Goal: Task Accomplishment & Management: Use online tool/utility

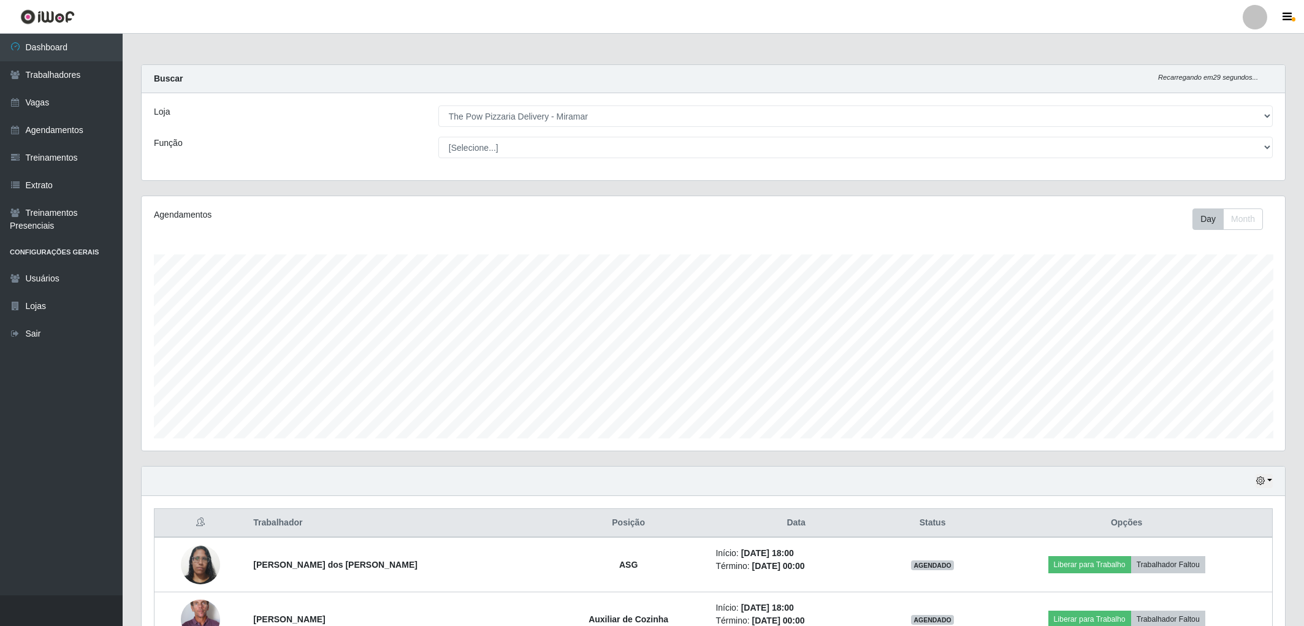
select select "322"
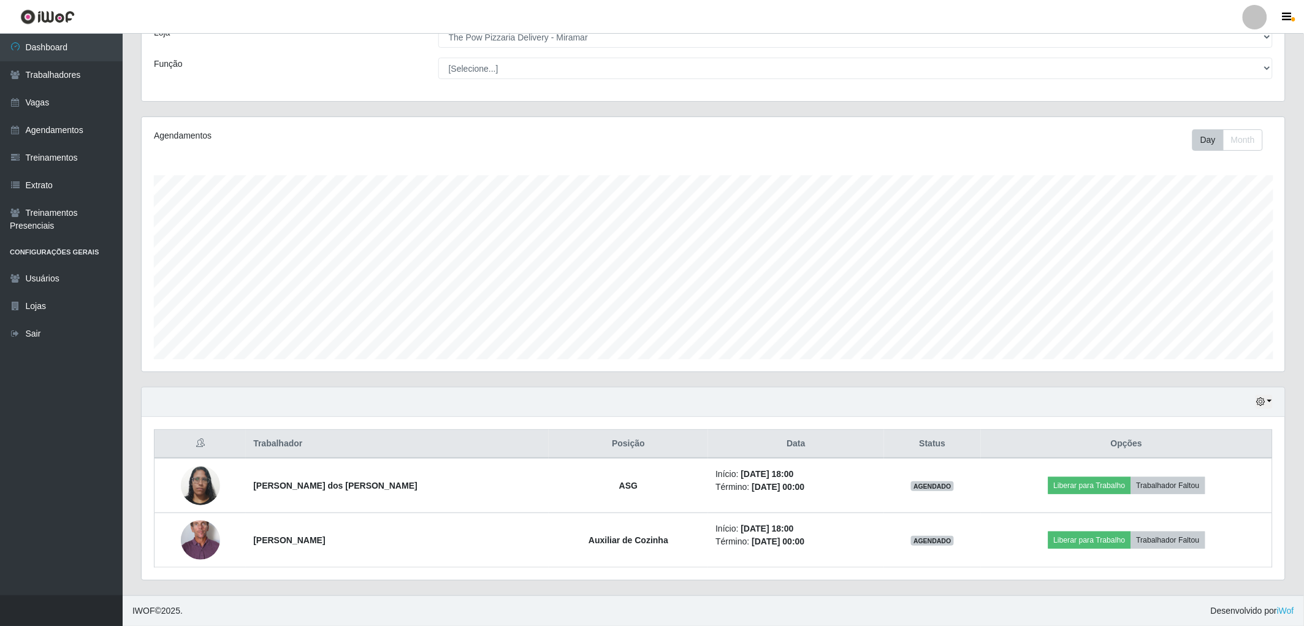
scroll to position [254, 1144]
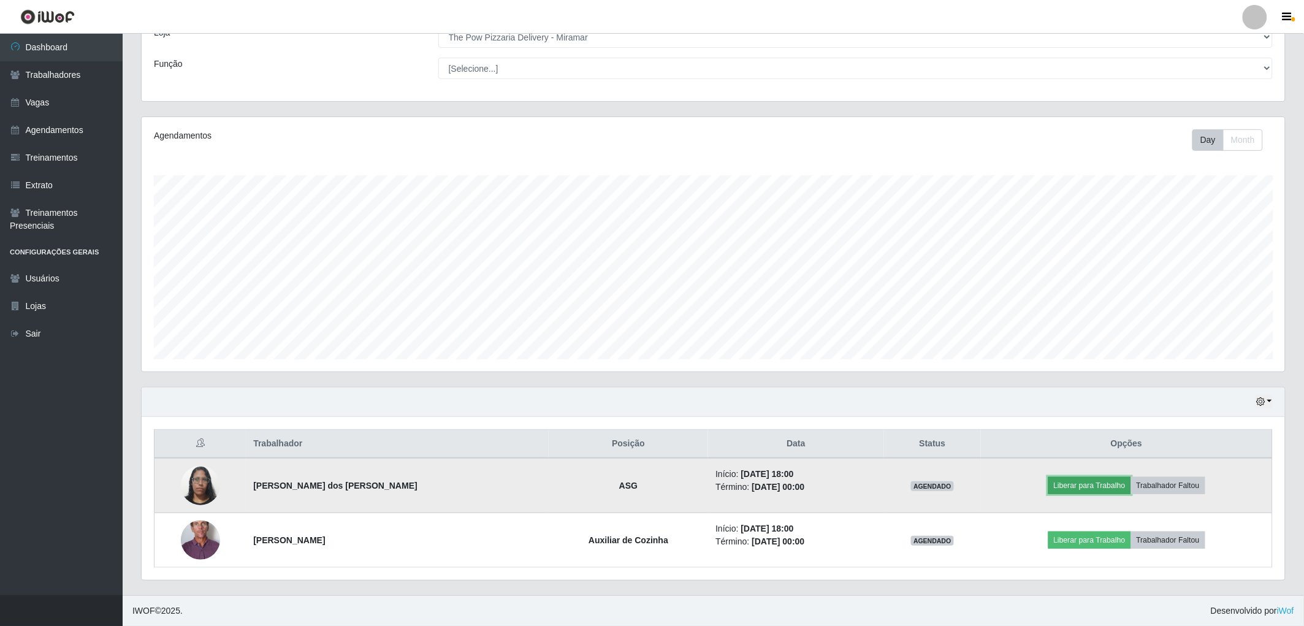
click at [1054, 483] on button "Liberar para Trabalho" at bounding box center [1090, 485] width 83 height 17
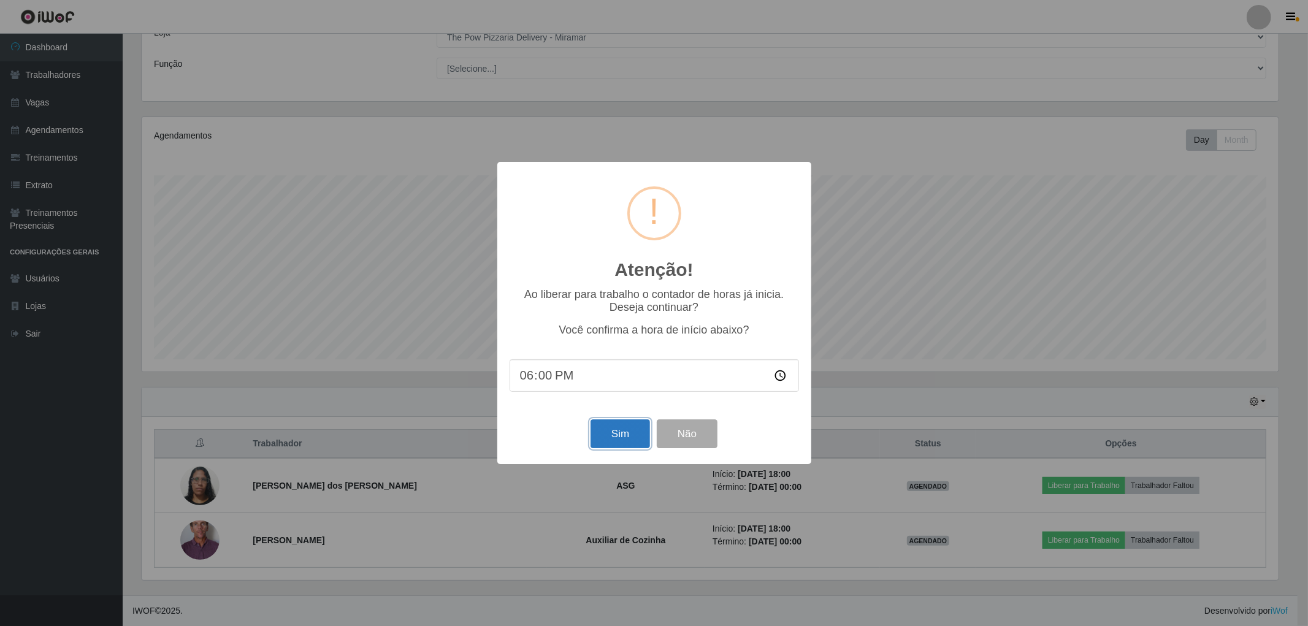
click at [627, 437] on button "Sim" at bounding box center [620, 433] width 59 height 29
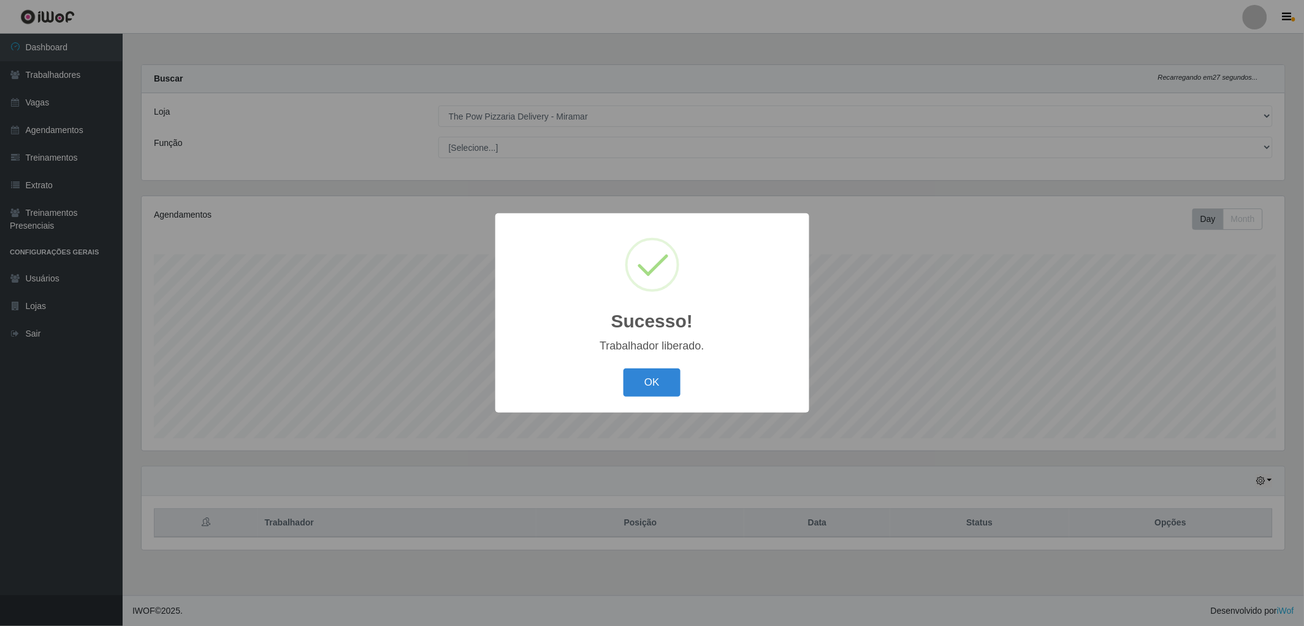
scroll to position [254, 1147]
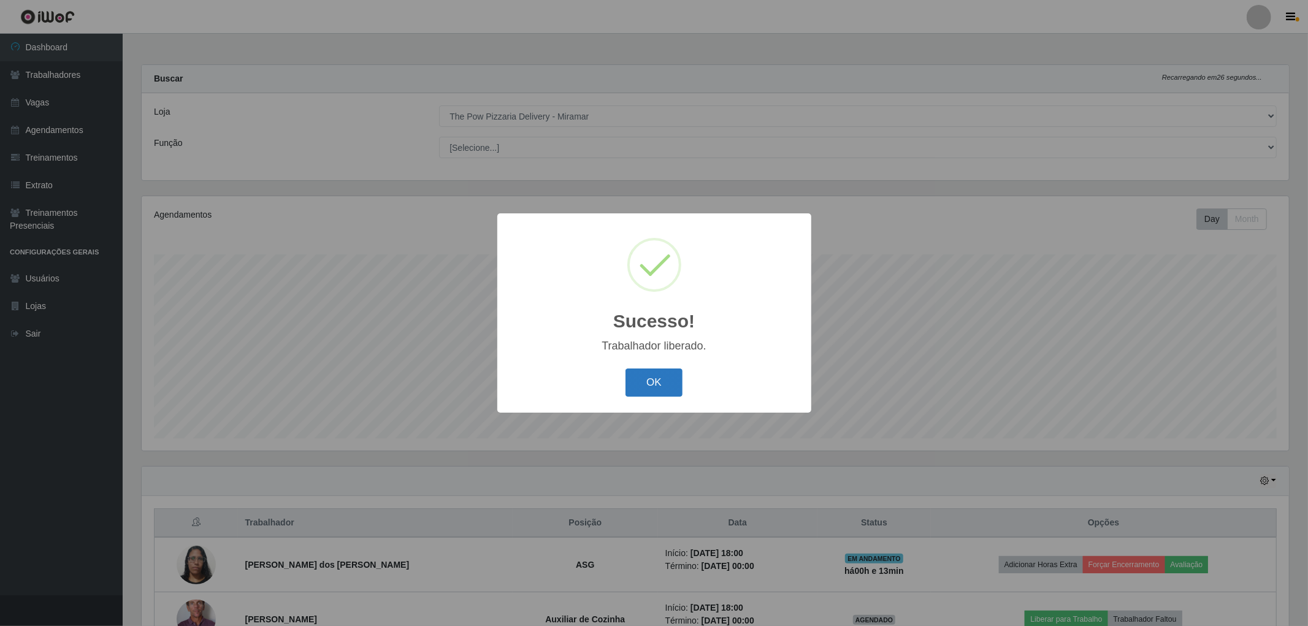
click at [664, 389] on button "OK" at bounding box center [654, 383] width 57 height 29
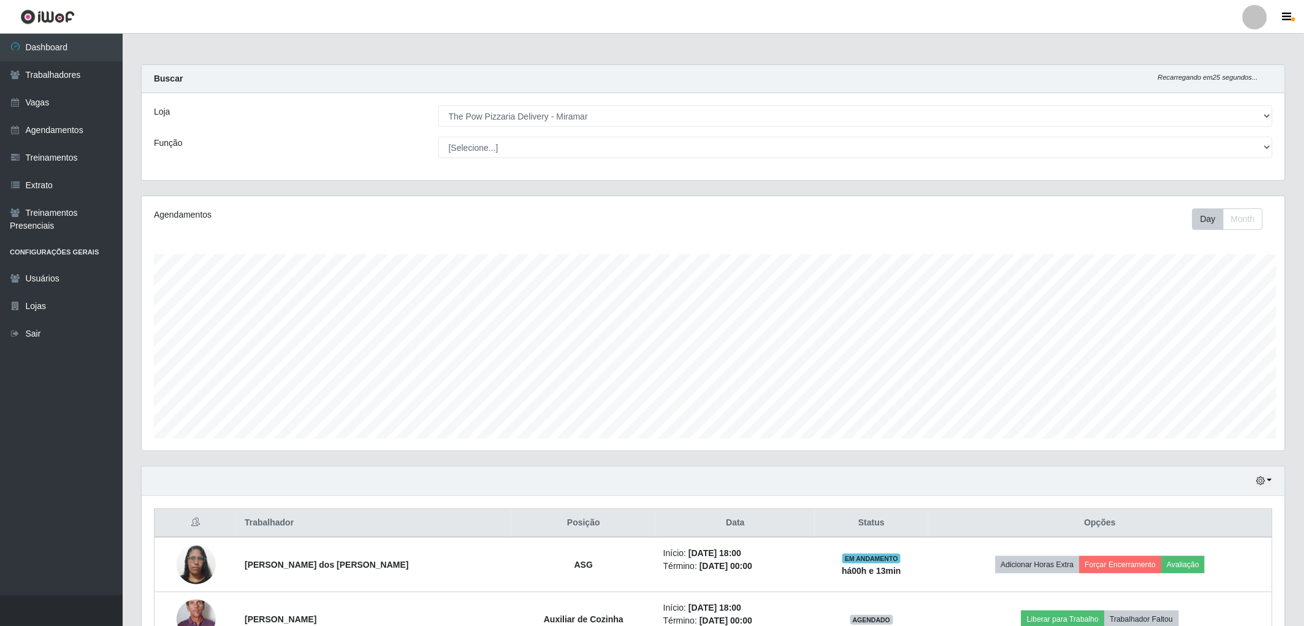
scroll to position [612986, 612097]
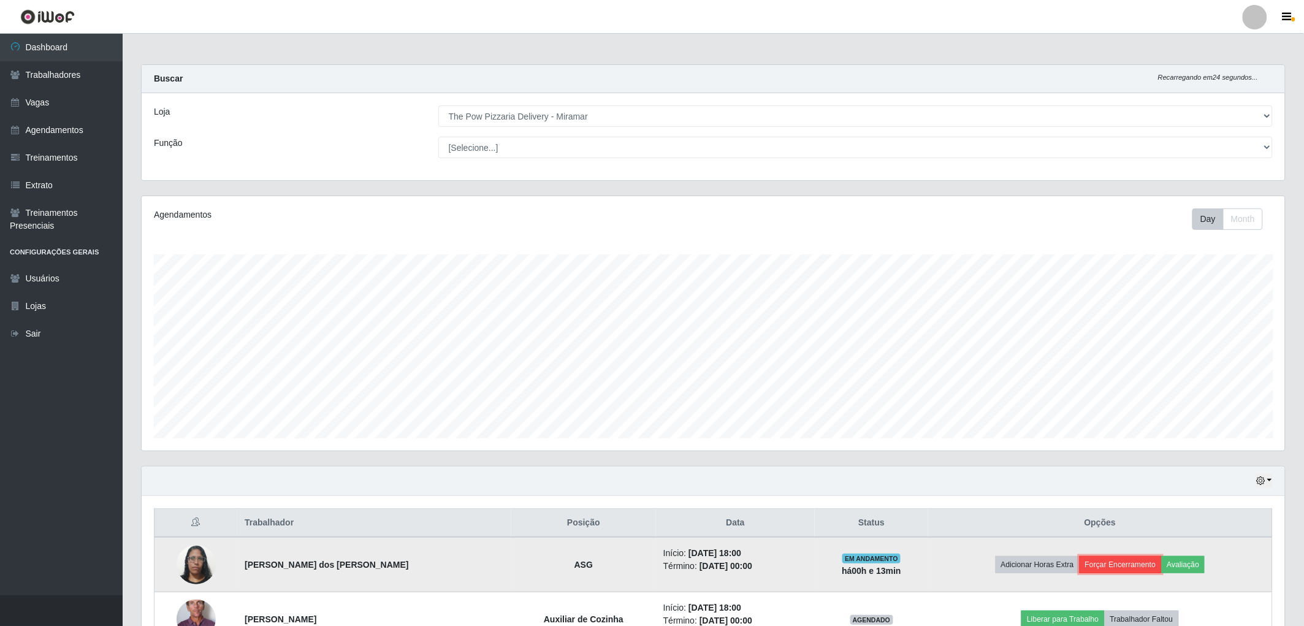
click at [1102, 568] on button "Forçar Encerramento" at bounding box center [1121, 564] width 82 height 17
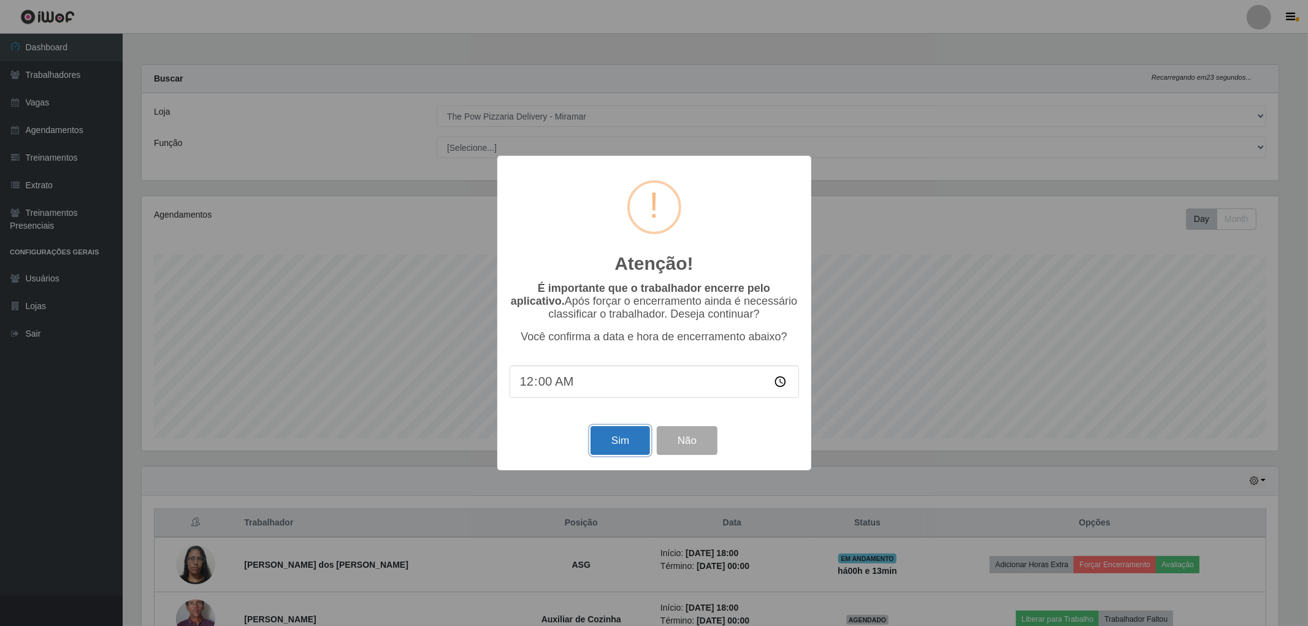
click at [630, 450] on button "Sim" at bounding box center [620, 440] width 59 height 29
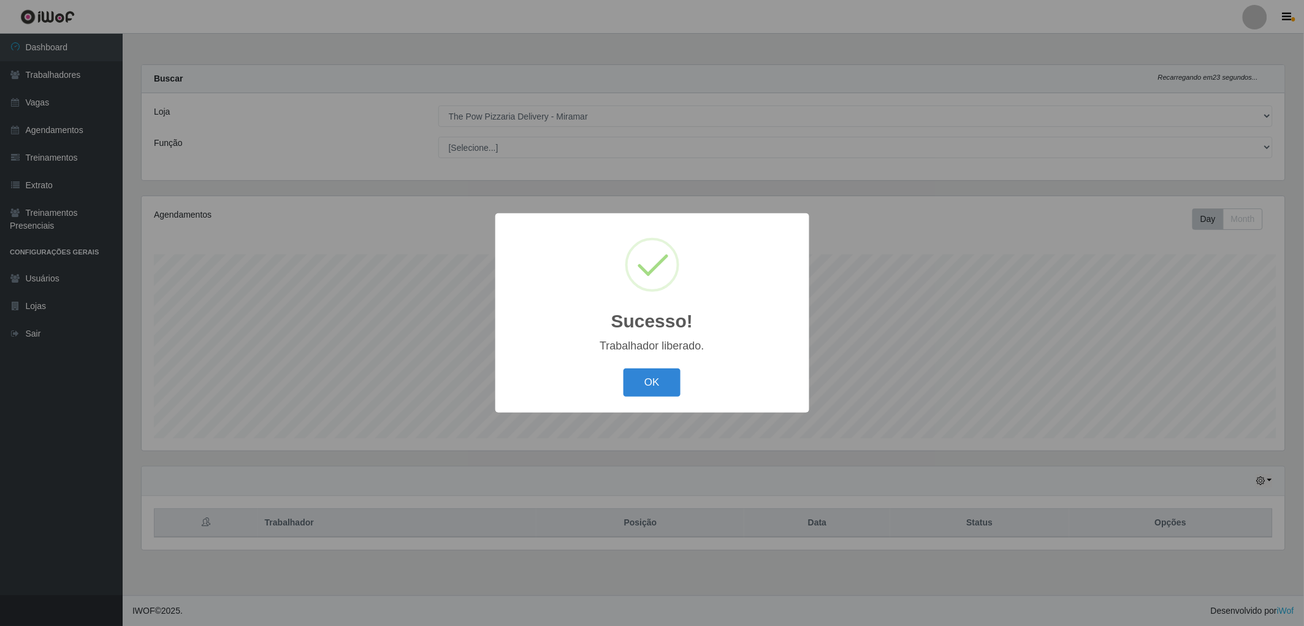
scroll to position [254, 1147]
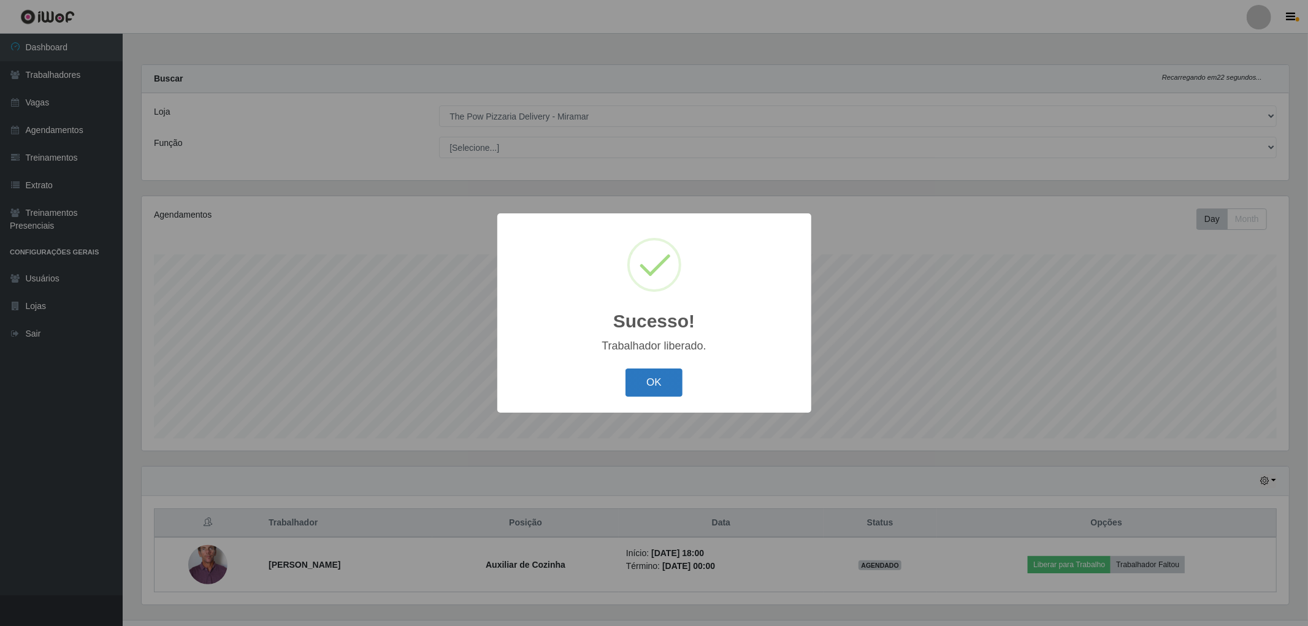
click at [667, 390] on button "OK" at bounding box center [654, 383] width 57 height 29
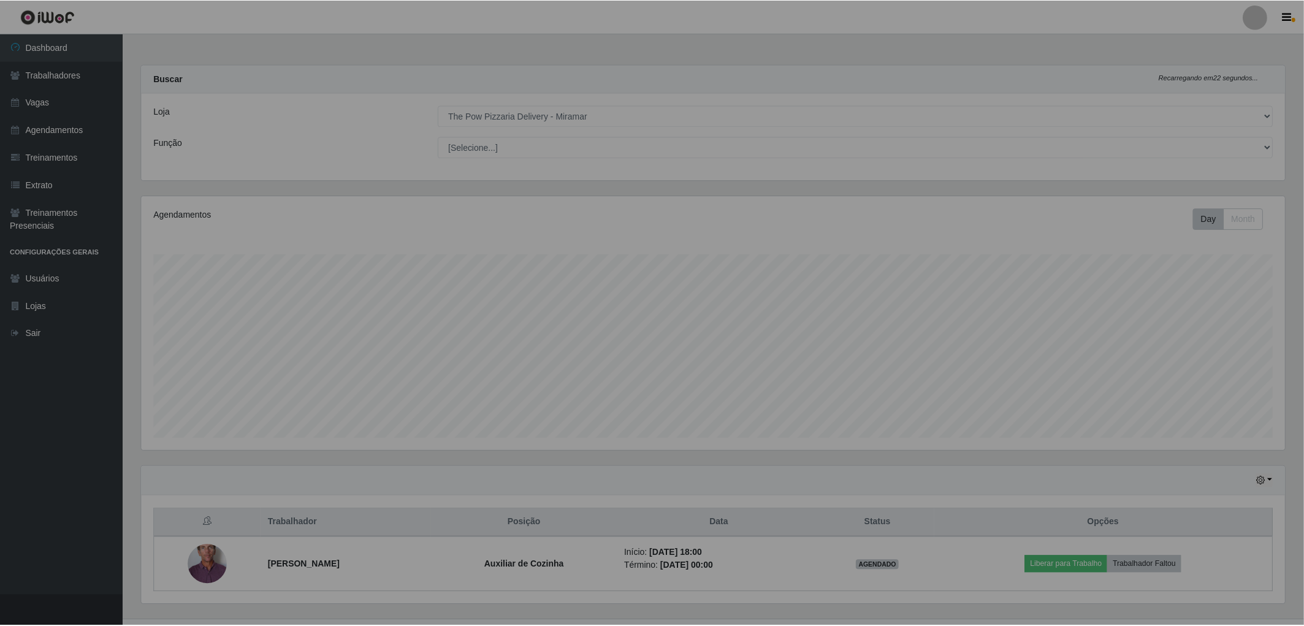
scroll to position [254, 1144]
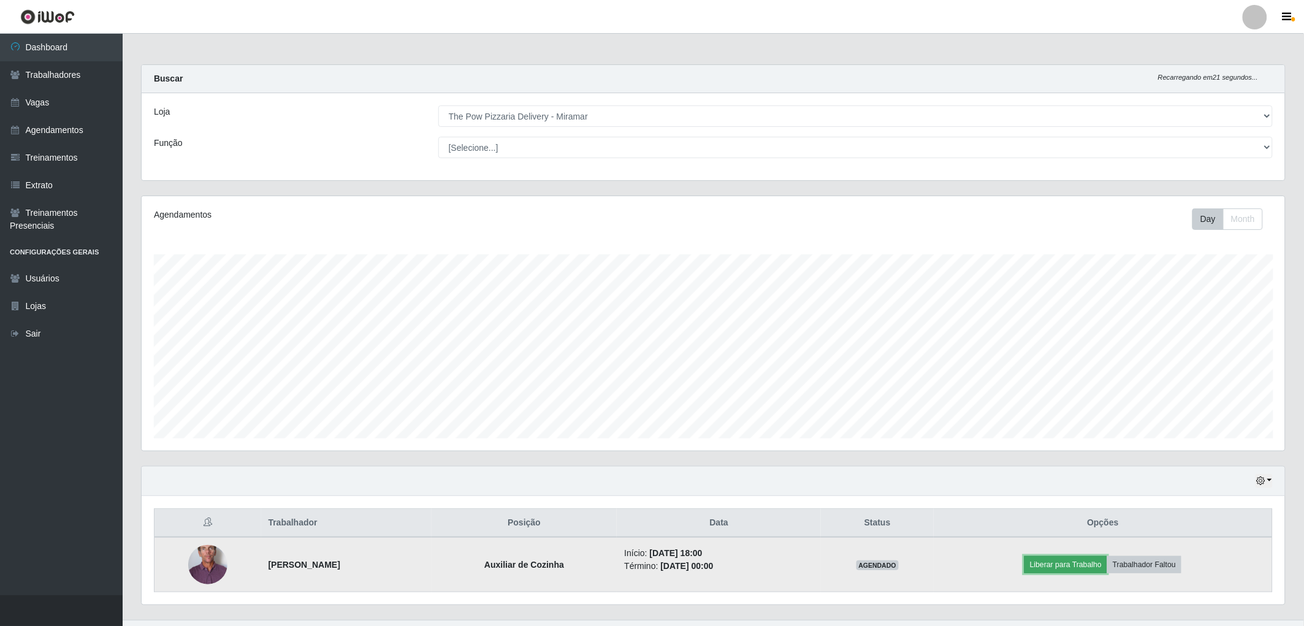
click at [1047, 560] on button "Liberar para Trabalho" at bounding box center [1066, 564] width 83 height 17
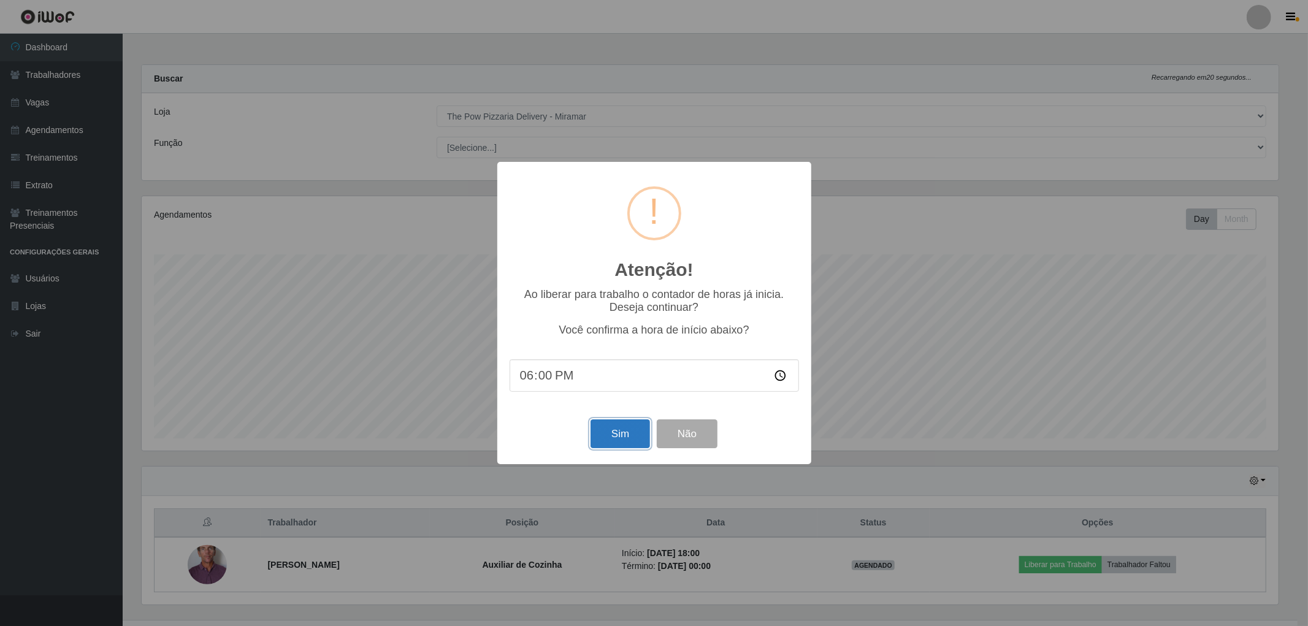
click at [621, 435] on button "Sim" at bounding box center [620, 433] width 59 height 29
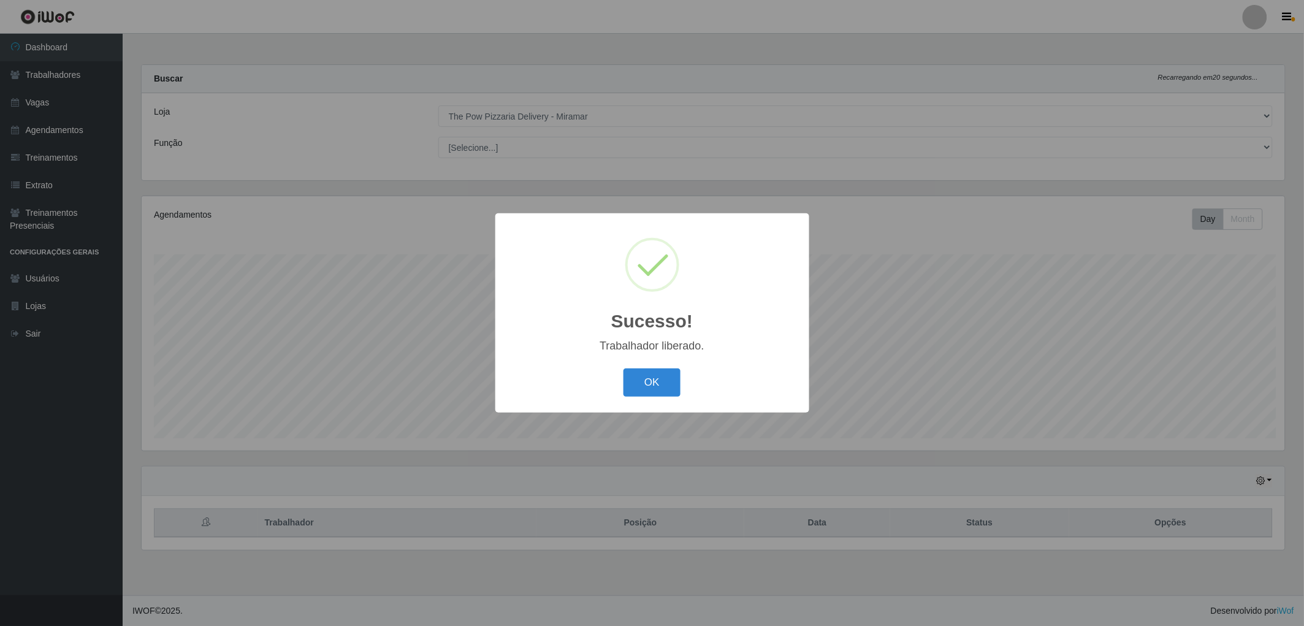
scroll to position [254, 1147]
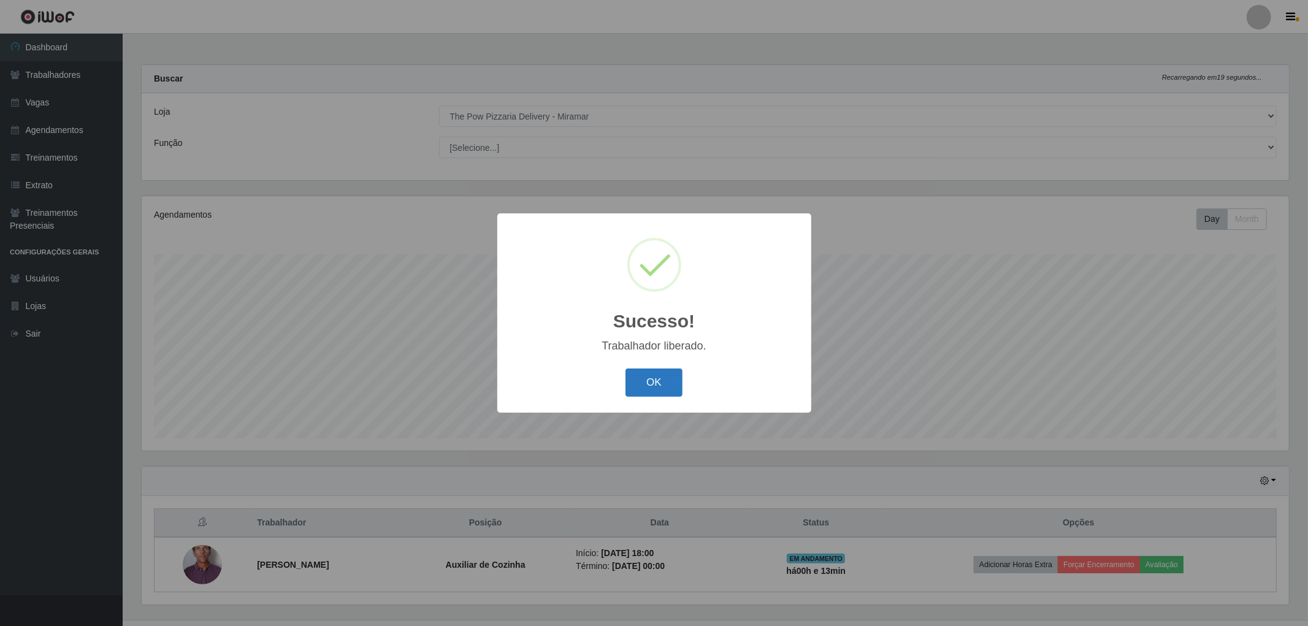
click at [647, 378] on button "OK" at bounding box center [654, 383] width 57 height 29
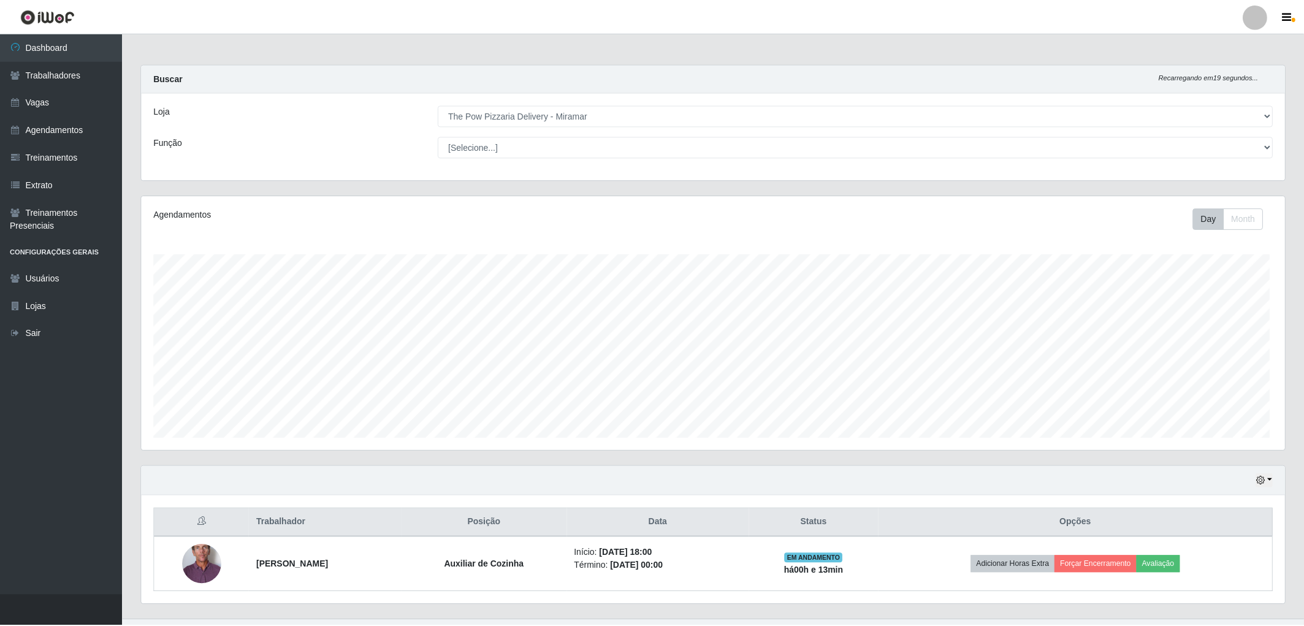
scroll to position [254, 1144]
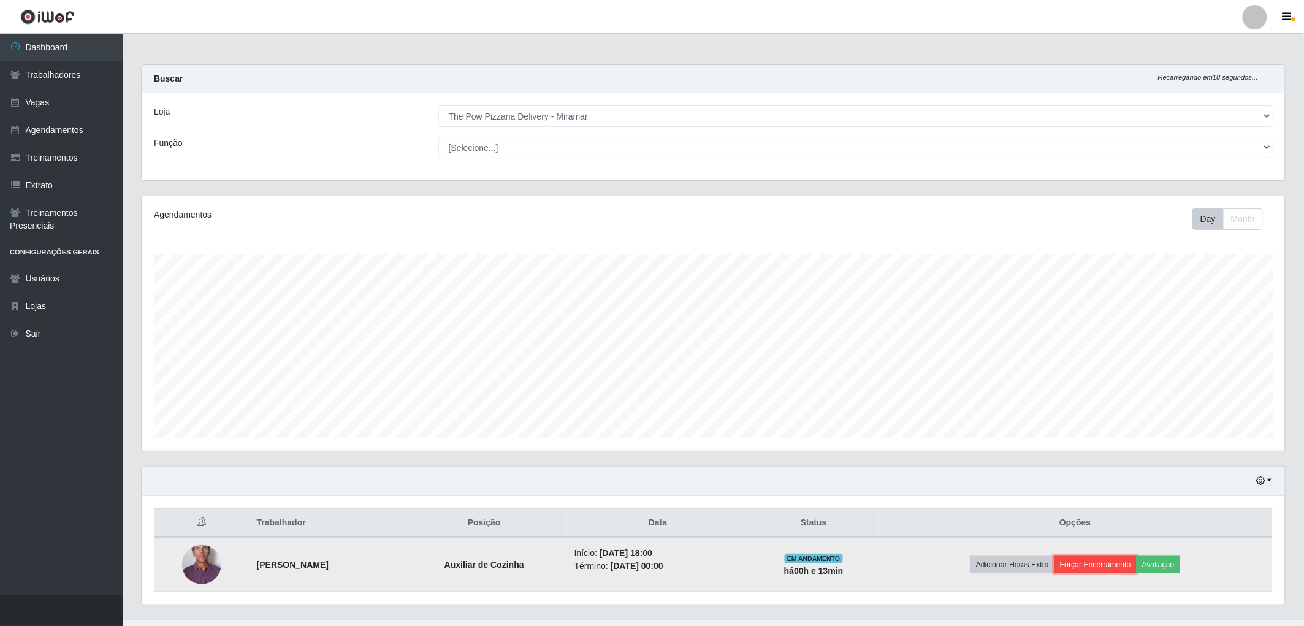
click at [1089, 557] on button "Forçar Encerramento" at bounding box center [1096, 564] width 82 height 17
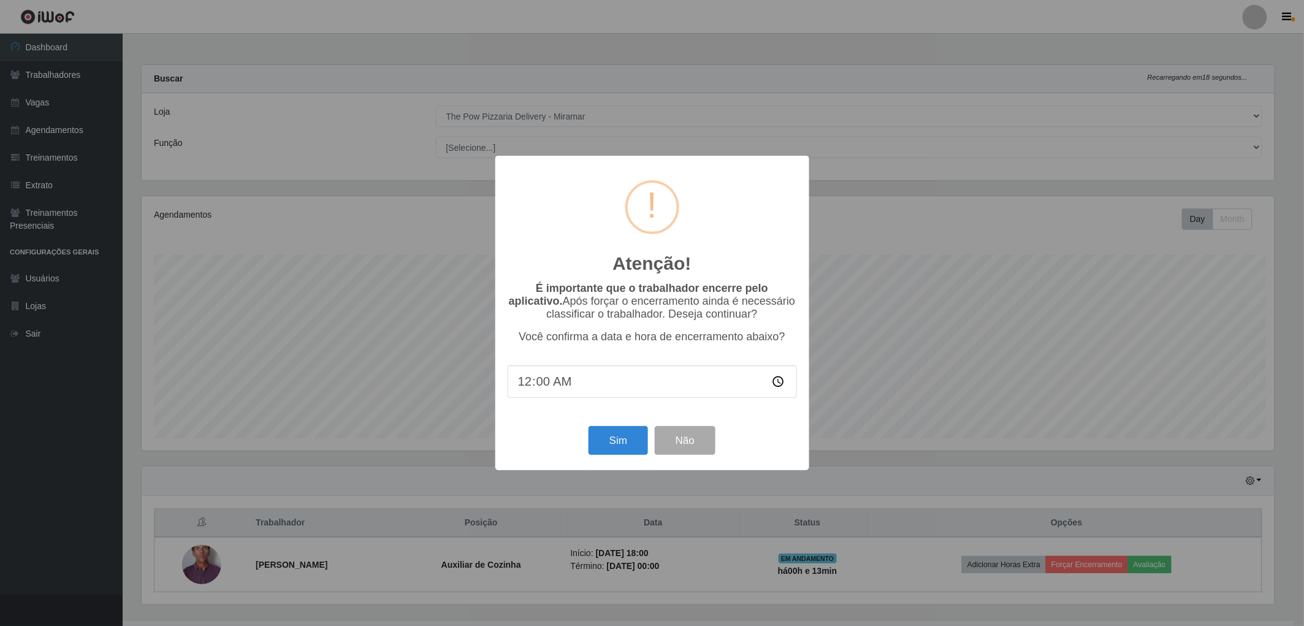
scroll to position [254, 1136]
click at [605, 437] on button "Sim" at bounding box center [620, 440] width 59 height 29
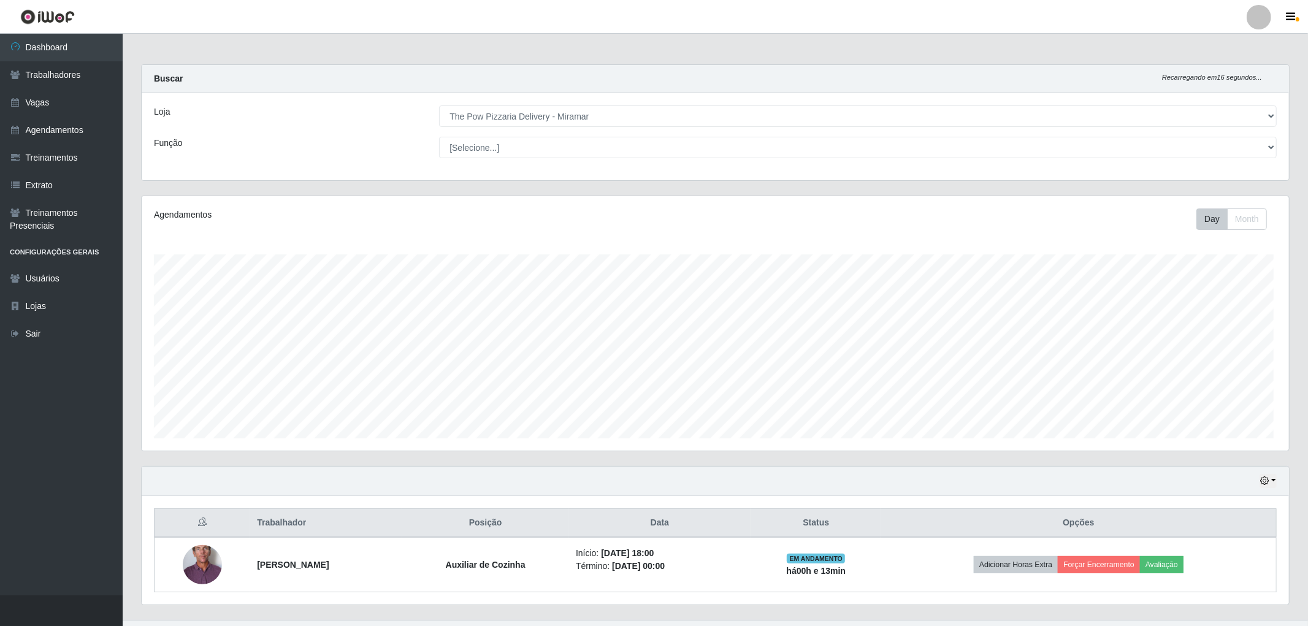
scroll to position [0, 0]
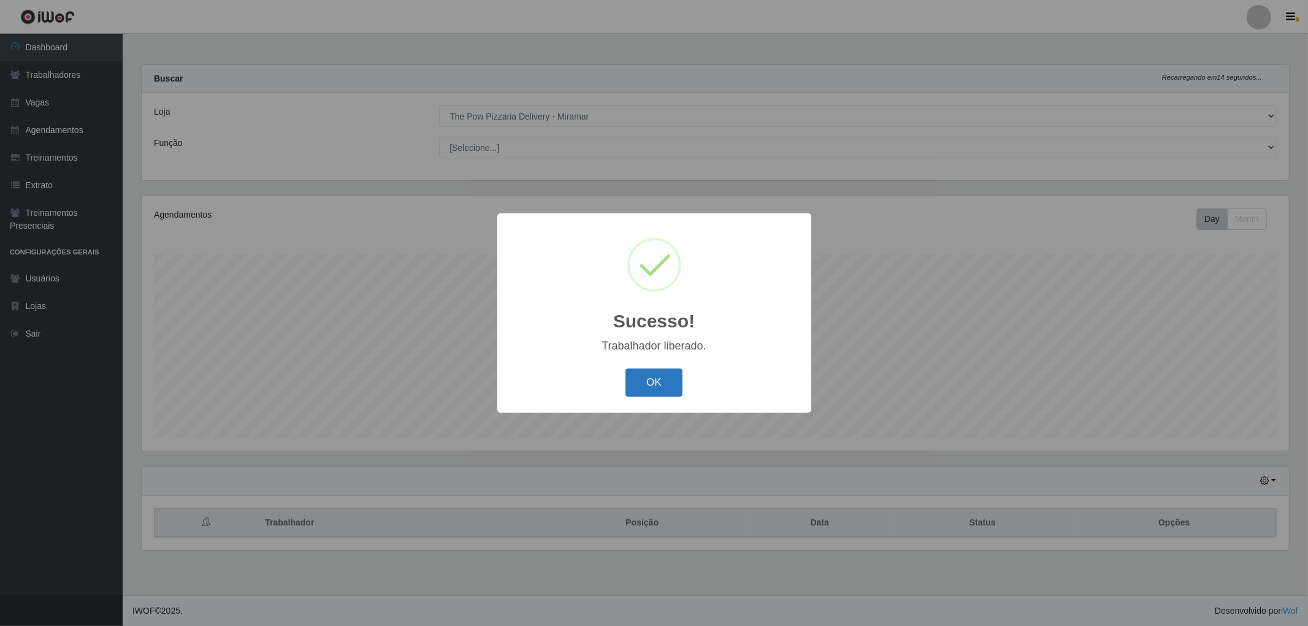
click at [644, 391] on button "OK" at bounding box center [654, 383] width 57 height 29
